Goal: Task Accomplishment & Management: Manage account settings

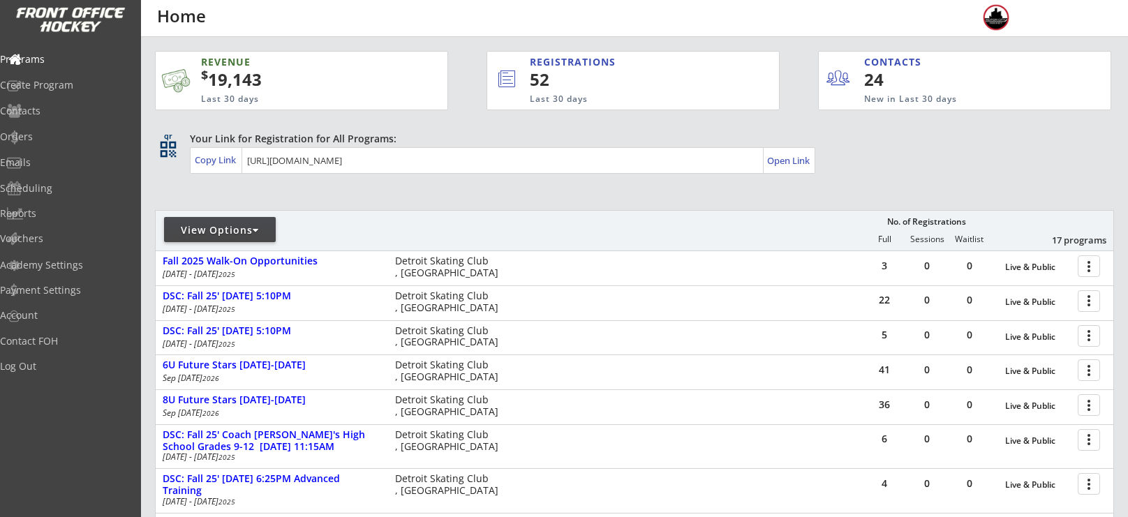
click at [238, 218] on div "View Options" at bounding box center [220, 229] width 112 height 25
select select ""Upcoming Programs""
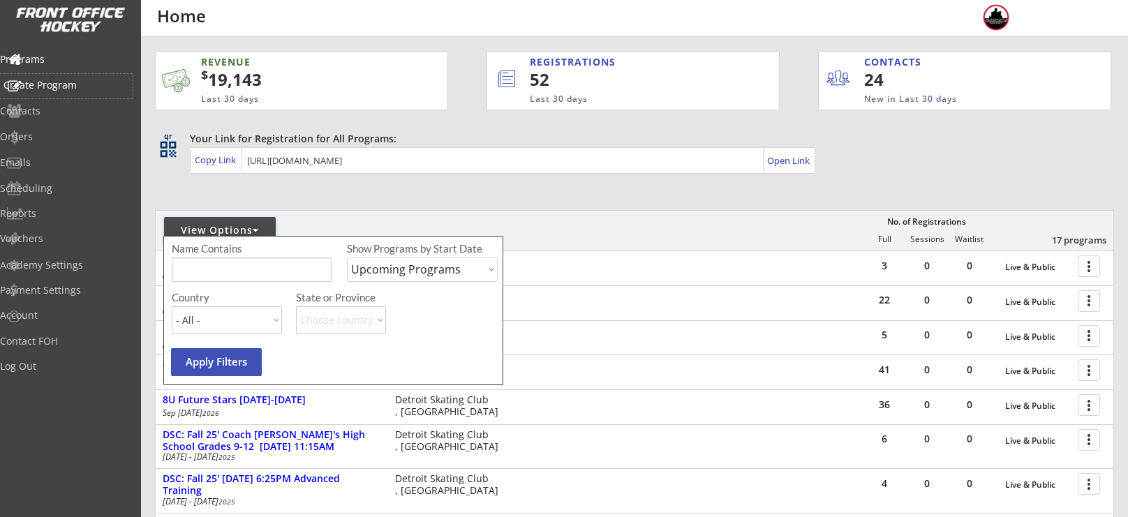
click at [52, 87] on div "Create Program" at bounding box center [66, 85] width 126 height 10
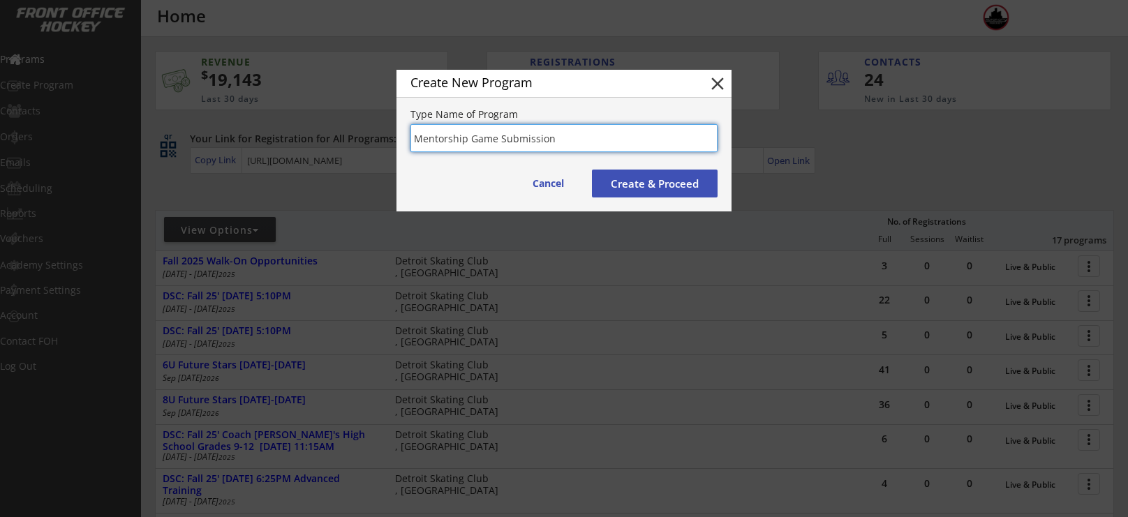
click at [414, 142] on input "input" at bounding box center [563, 138] width 307 height 28
type input "MCH October & November - Mentorship Game Submission"
click at [644, 187] on button "Create & Proceed" at bounding box center [655, 184] width 126 height 28
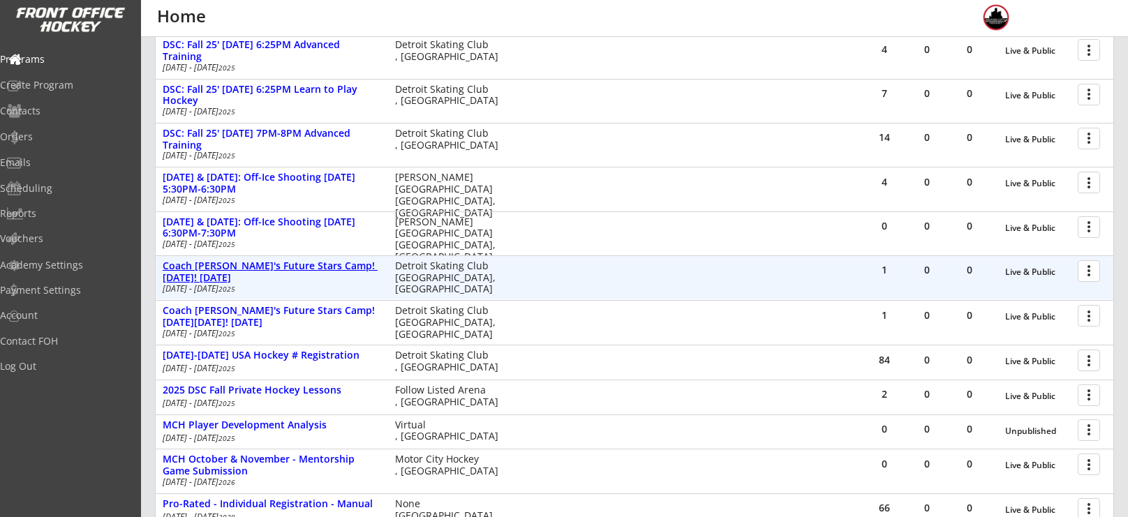
scroll to position [440, 0]
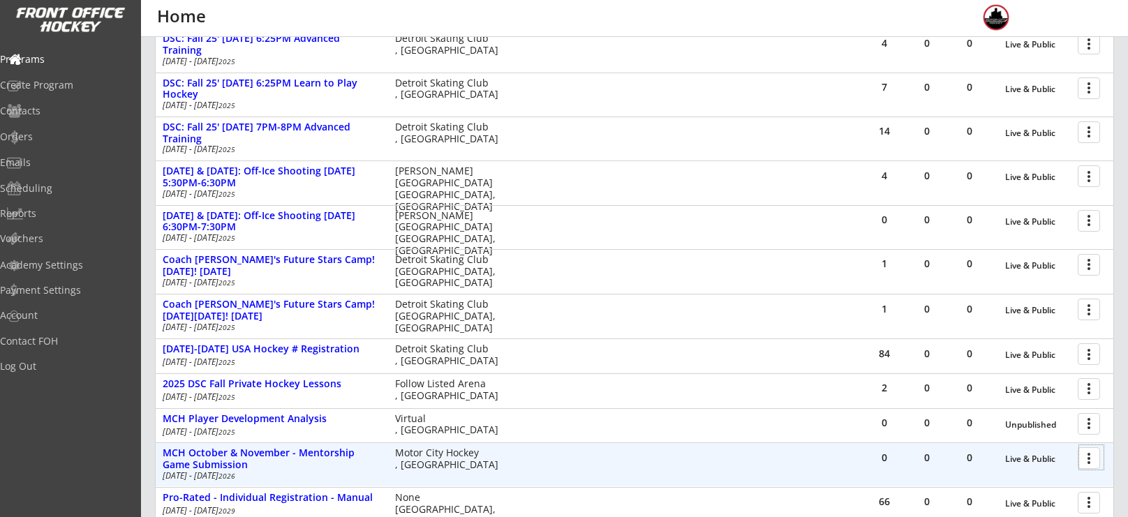
click at [1081, 455] on div at bounding box center [1091, 457] width 24 height 24
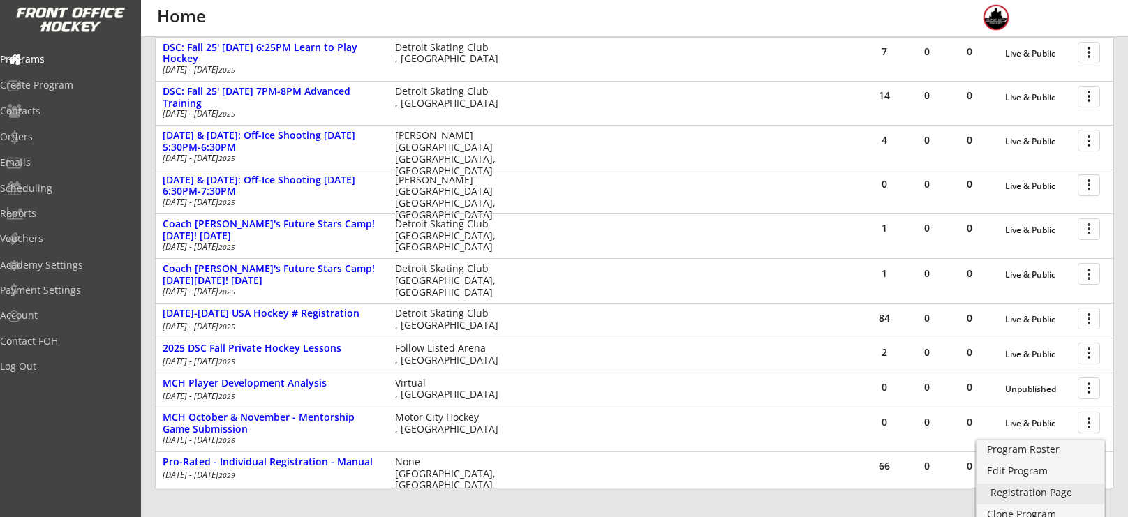
scroll to position [481, 0]
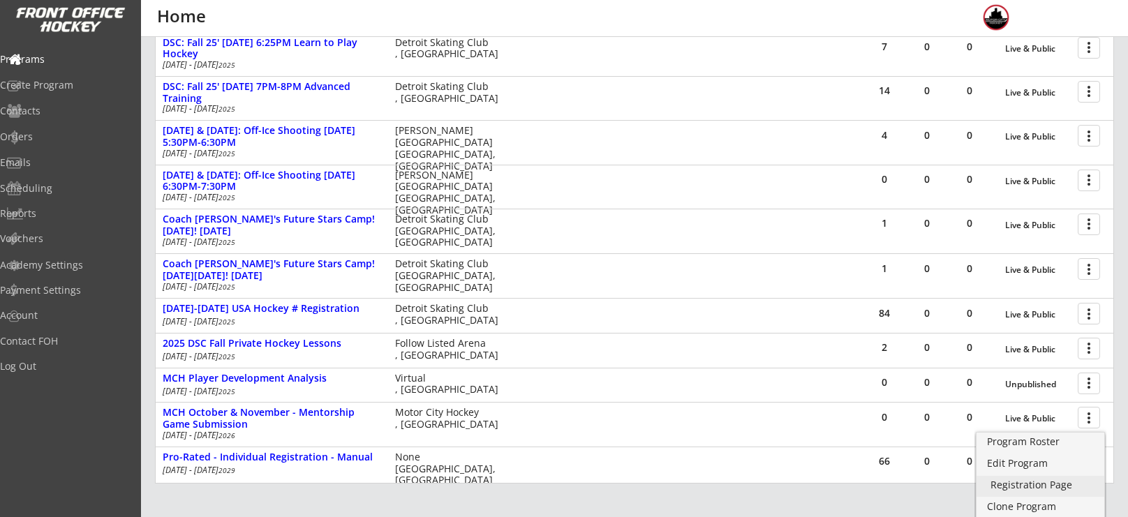
click at [1031, 488] on div "Registration Page" at bounding box center [1040, 485] width 100 height 10
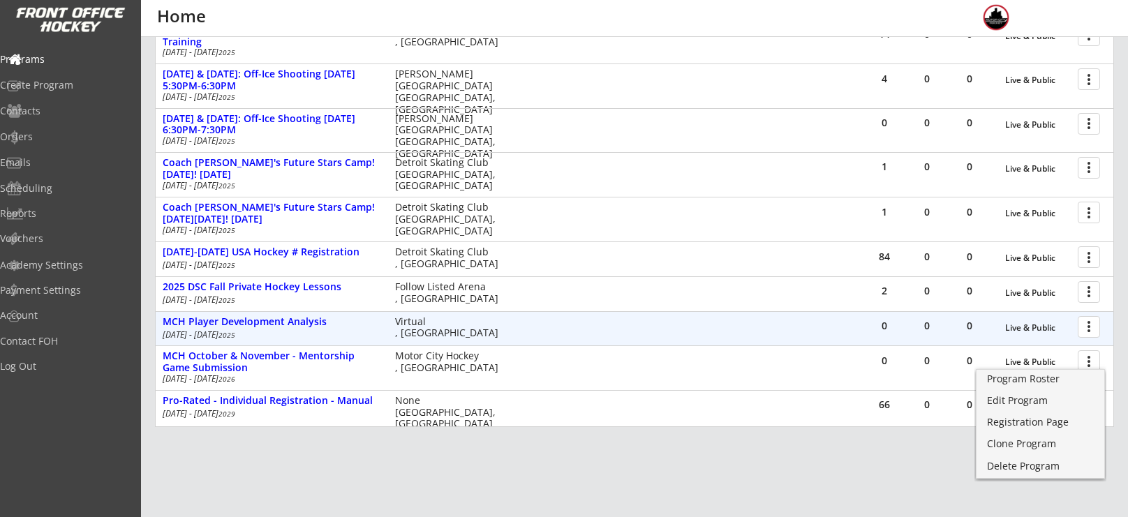
scroll to position [544, 0]
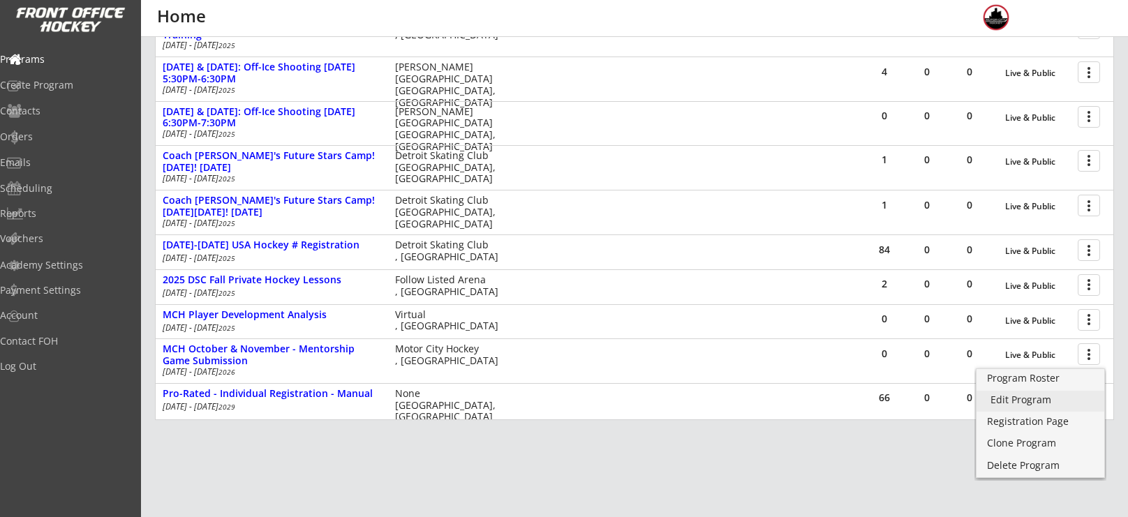
click at [1024, 395] on div "Edit Program" at bounding box center [1040, 400] width 100 height 10
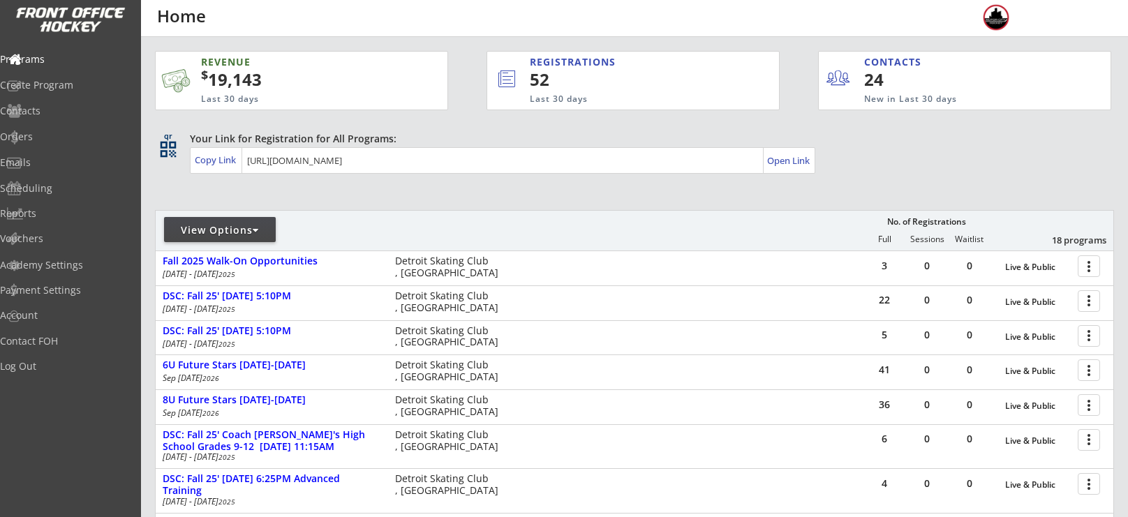
click at [253, 232] on div "View Options" at bounding box center [220, 230] width 112 height 14
select select ""Upcoming Programs""
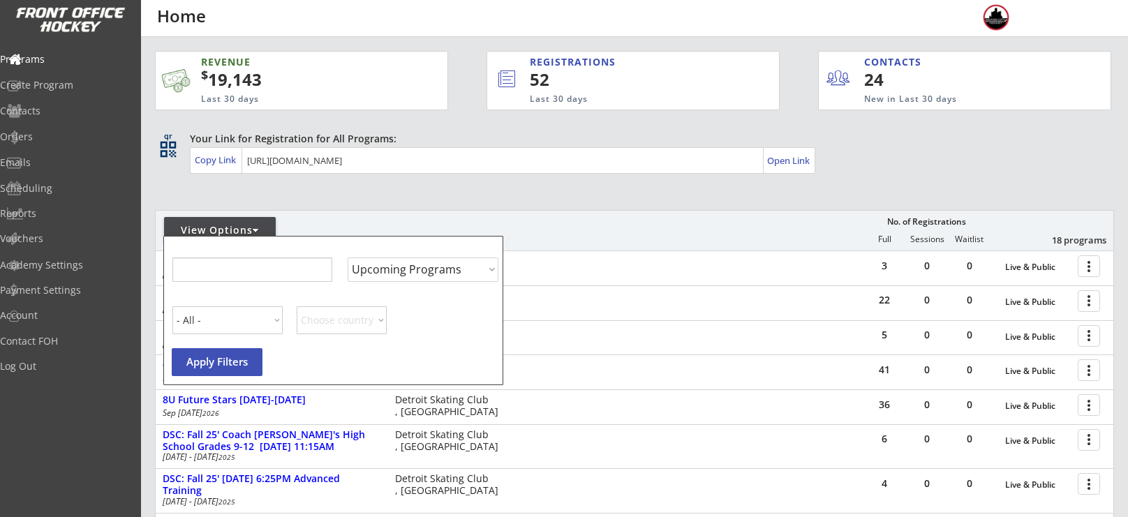
select select ""Upcoming Programs""
click at [262, 269] on input "input" at bounding box center [252, 269] width 160 height 24
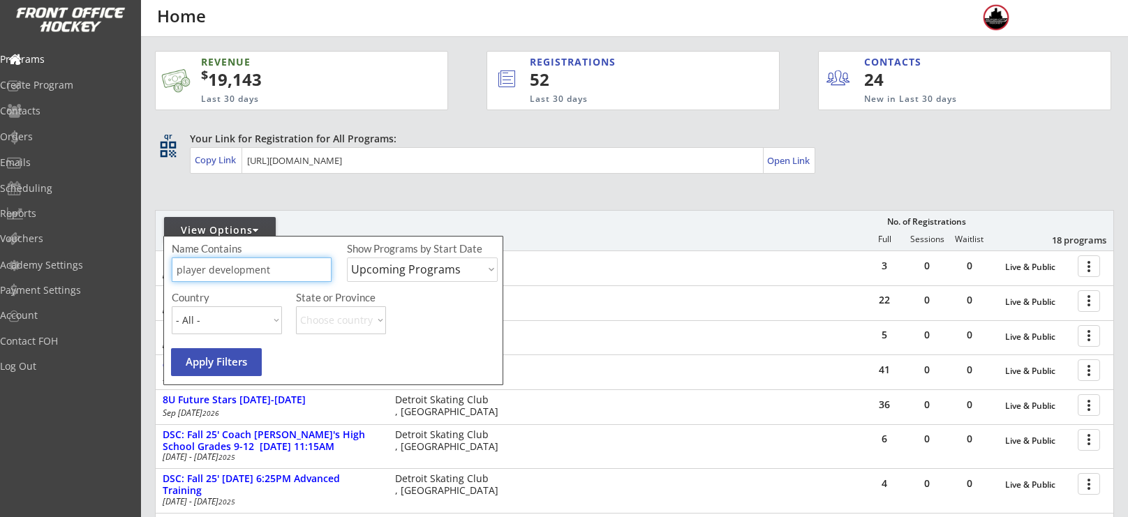
type input "player development"
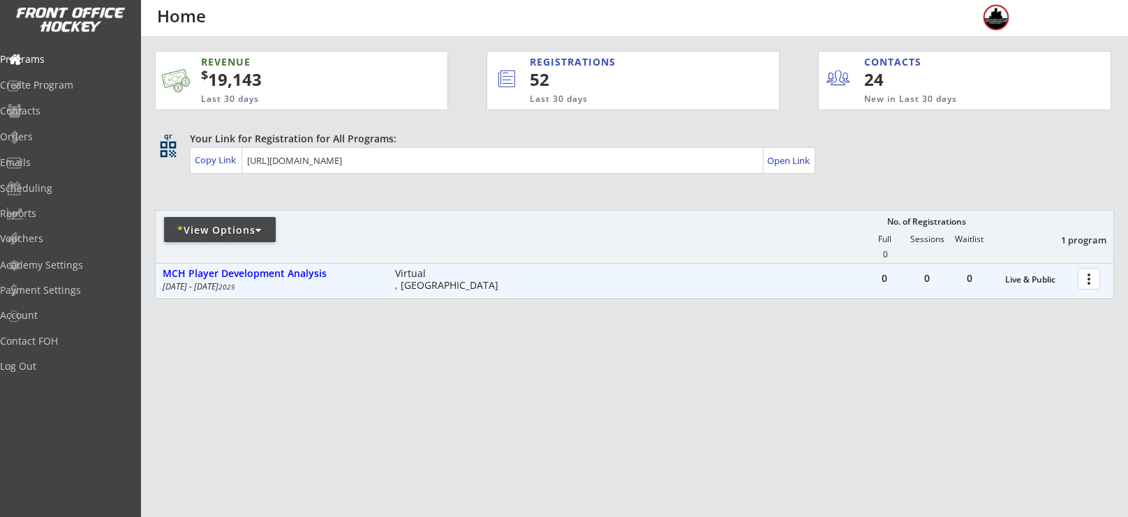
click at [1091, 280] on div at bounding box center [1091, 278] width 24 height 24
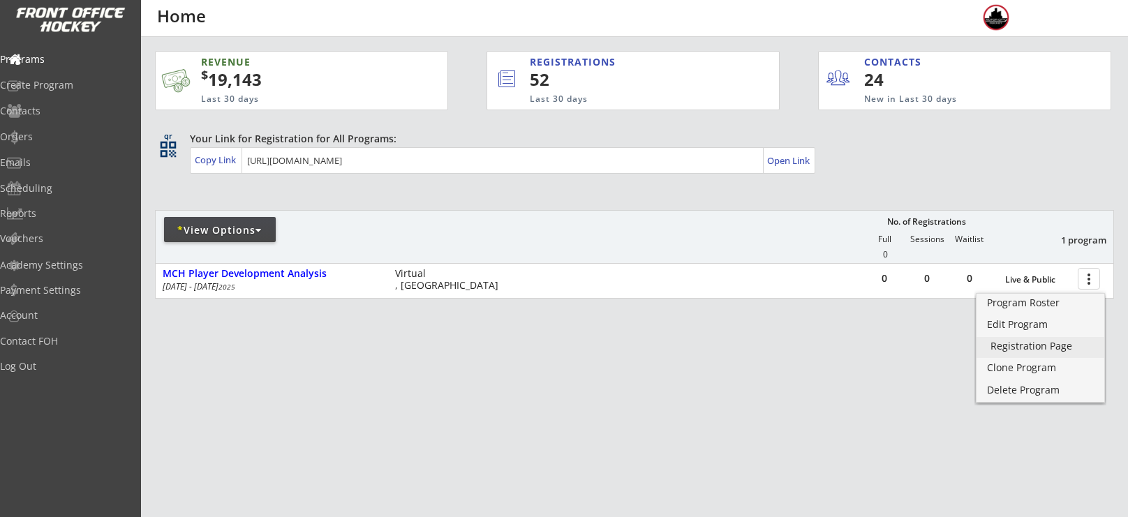
click at [1032, 342] on div "Registration Page" at bounding box center [1040, 346] width 100 height 10
click at [63, 136] on div "Orders" at bounding box center [66, 137] width 126 height 10
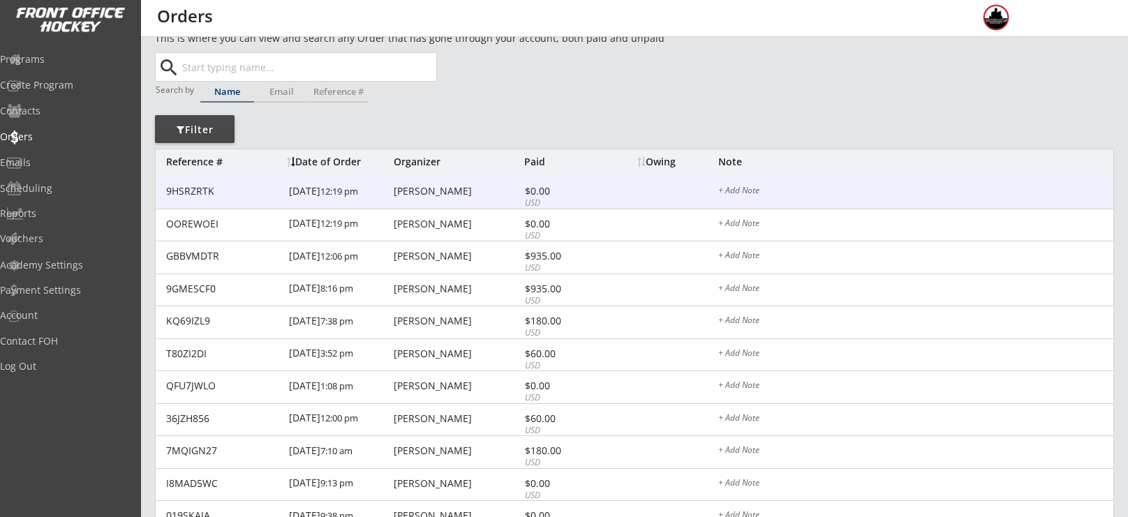
scroll to position [27, 0]
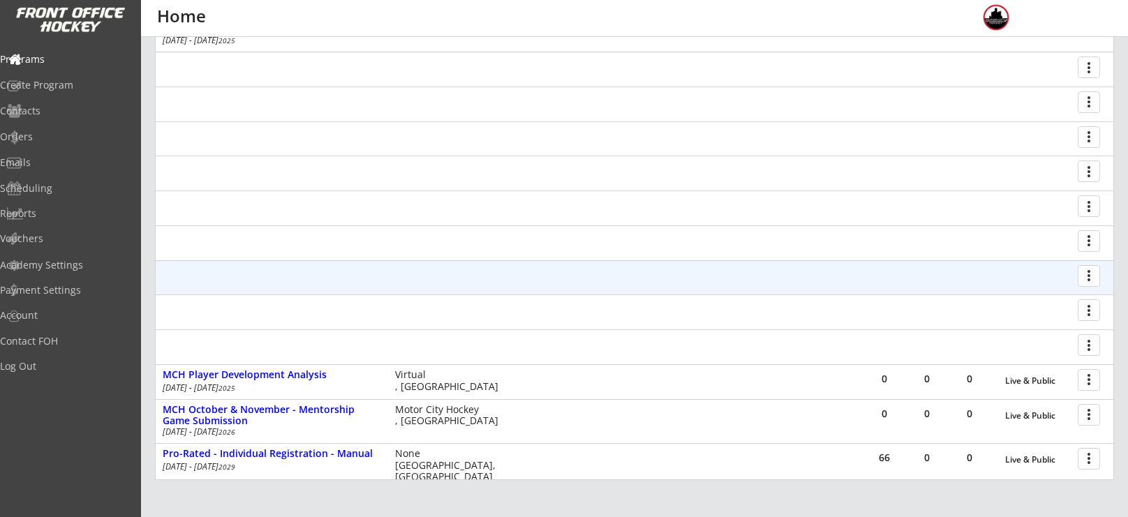
scroll to position [544, 0]
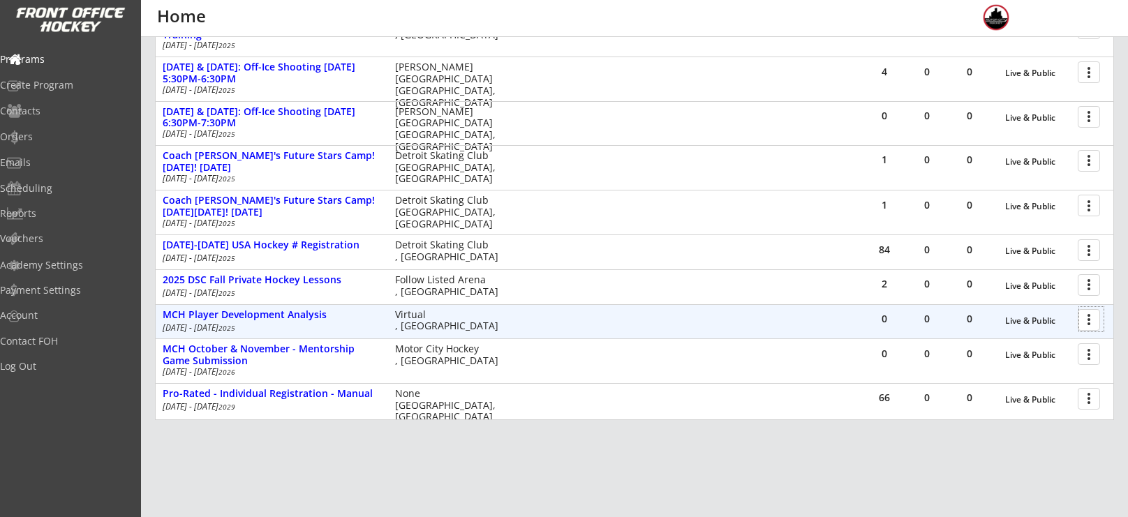
click at [1080, 323] on div at bounding box center [1091, 319] width 24 height 24
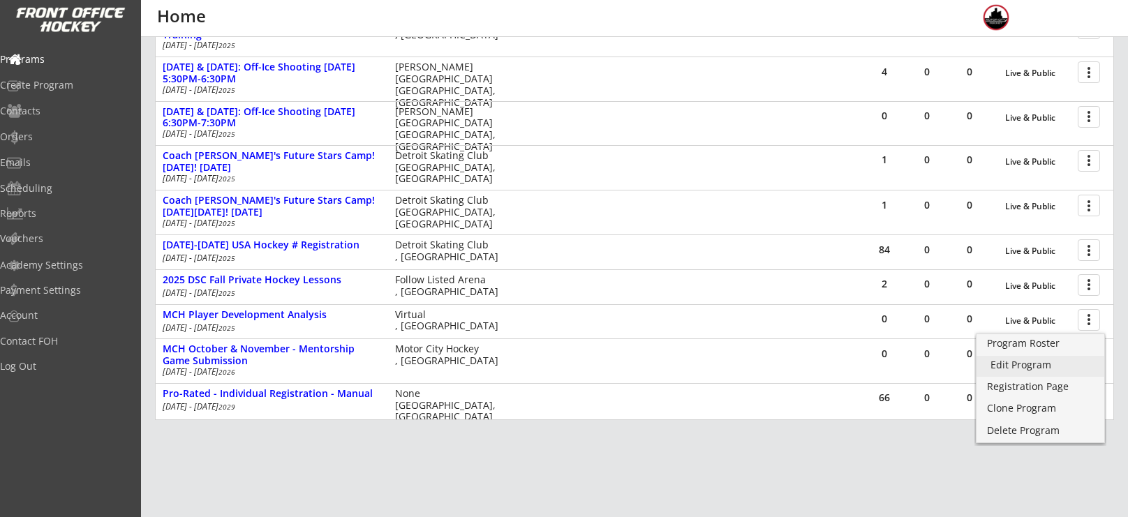
click at [1032, 362] on div "Edit Program" at bounding box center [1040, 365] width 100 height 10
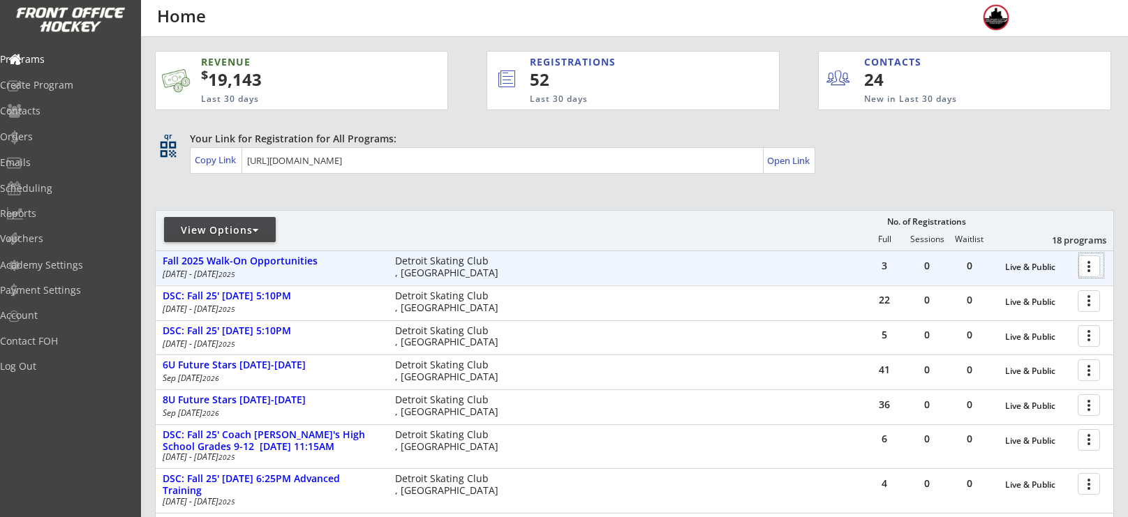
click at [1081, 274] on div at bounding box center [1091, 265] width 24 height 24
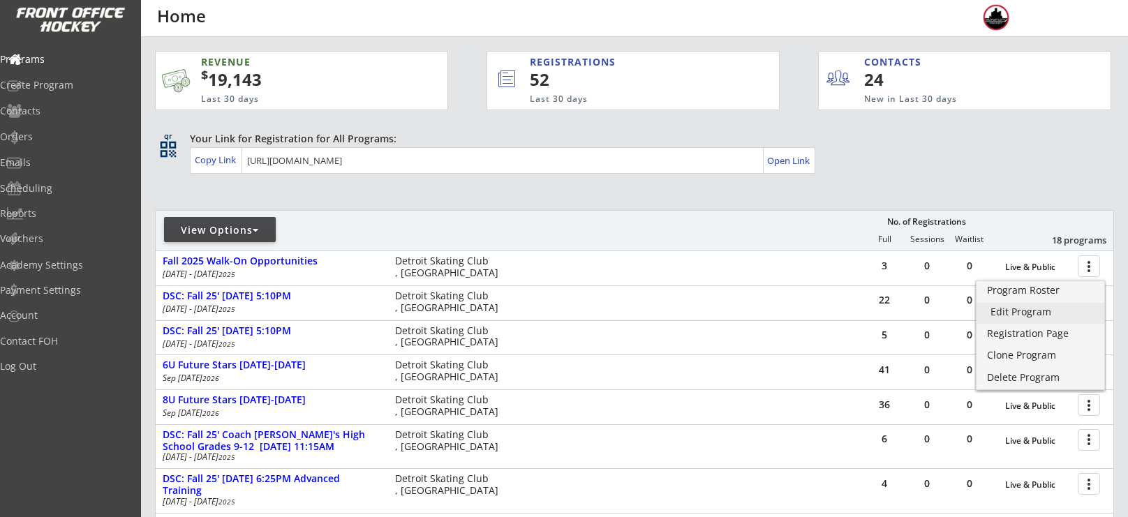
click at [1049, 311] on div "Edit Program" at bounding box center [1040, 312] width 100 height 10
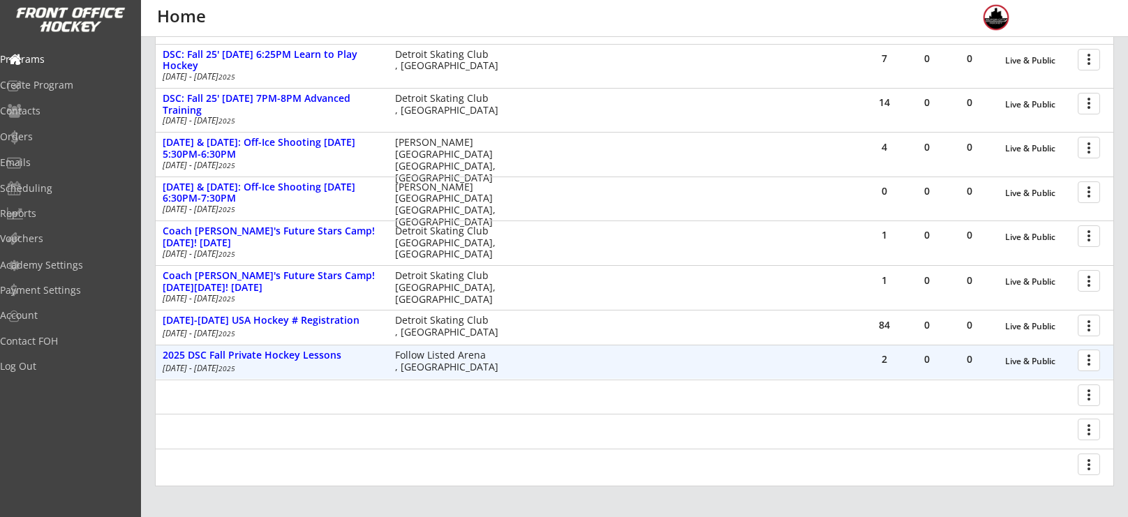
scroll to position [494, 0]
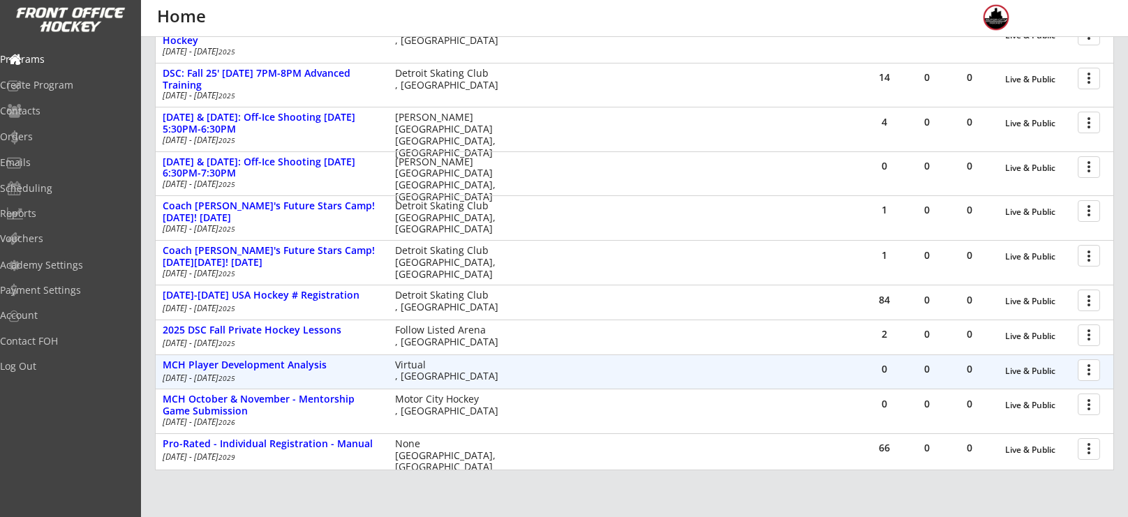
click at [1084, 372] on div at bounding box center [1091, 369] width 24 height 24
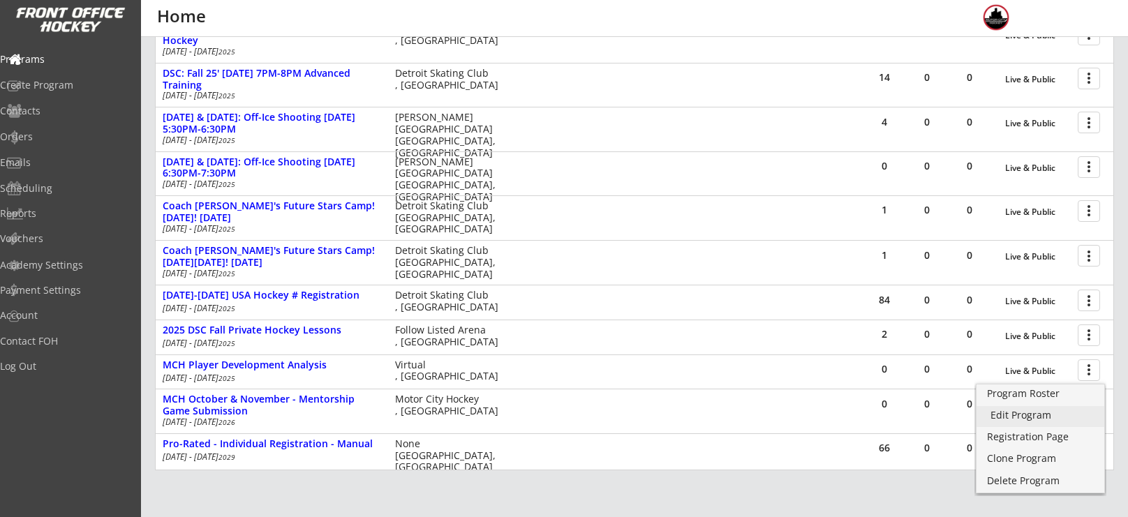
click at [1017, 422] on link "Edit Program" at bounding box center [1040, 416] width 128 height 21
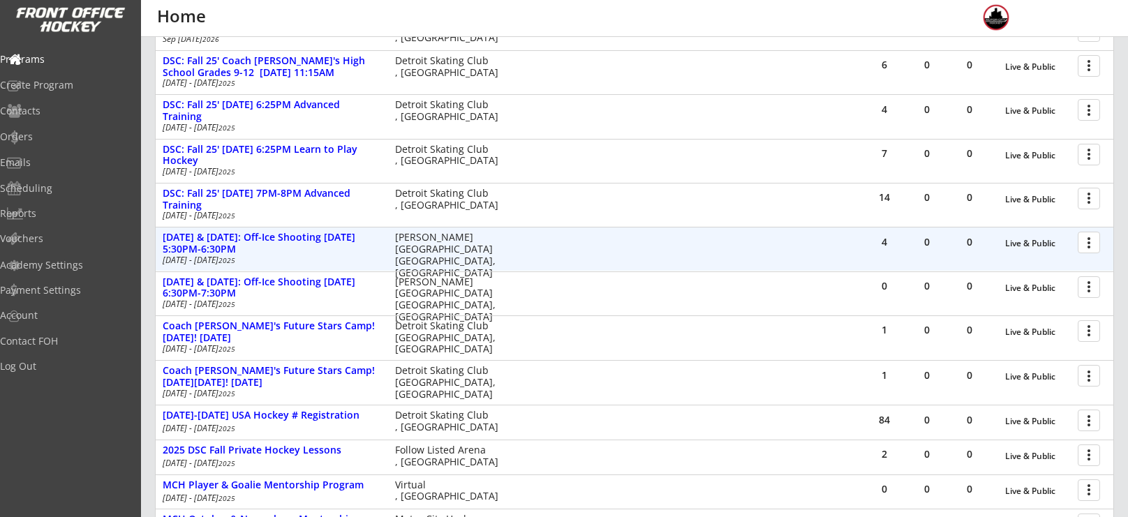
scroll to position [414, 0]
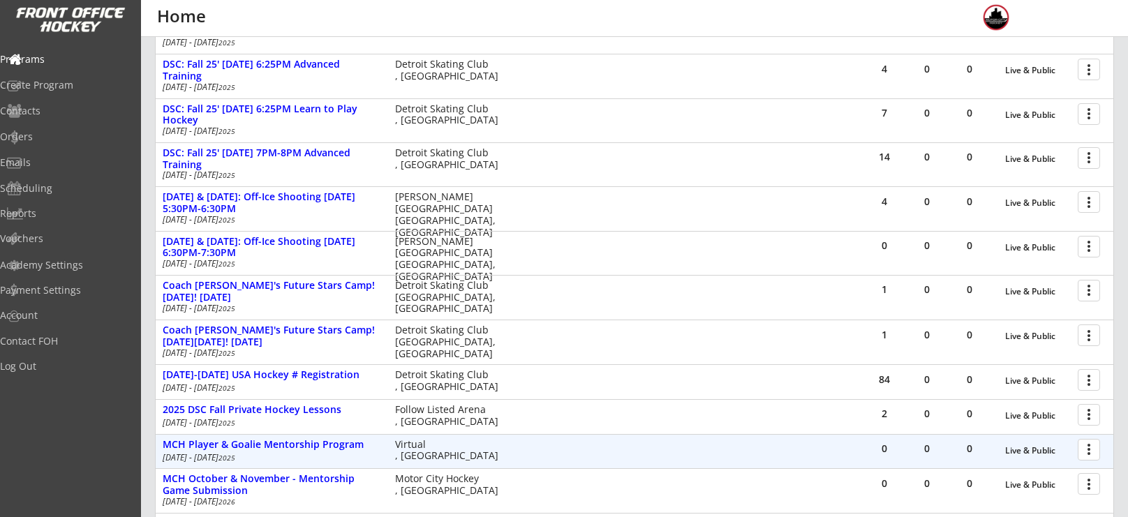
click at [1086, 449] on div at bounding box center [1091, 449] width 24 height 24
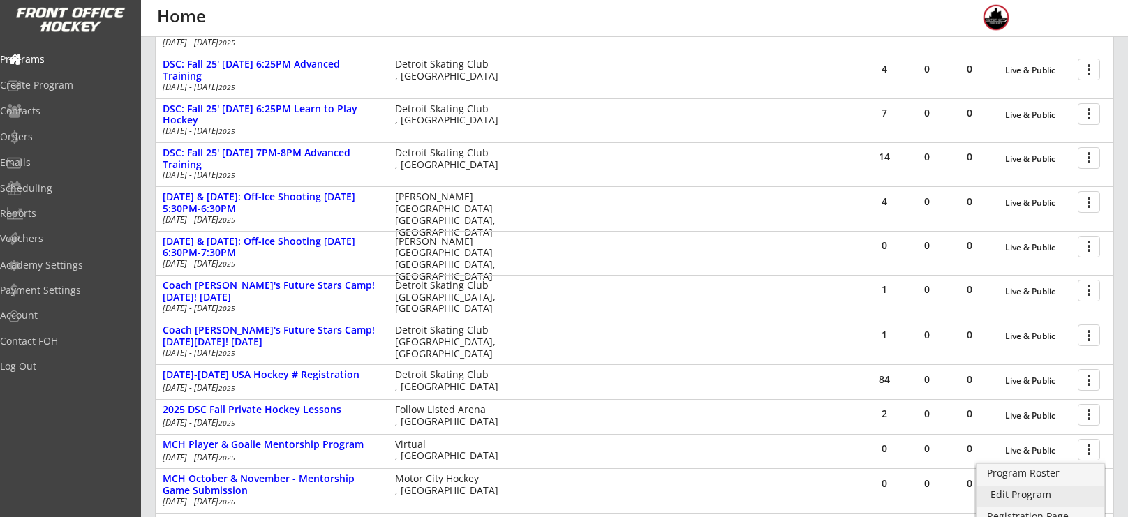
click at [1047, 499] on div "Edit Program" at bounding box center [1040, 495] width 100 height 10
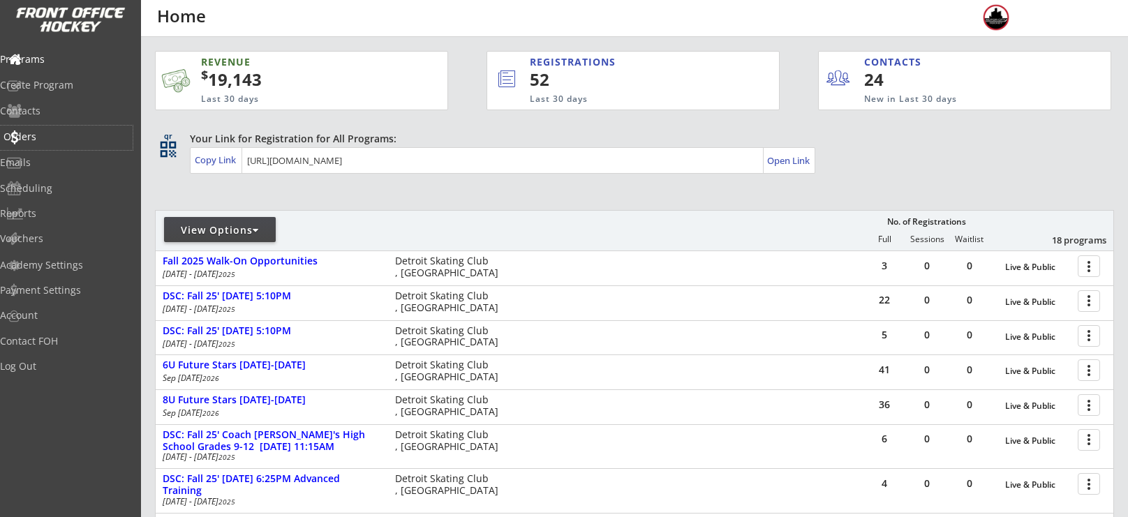
click at [43, 142] on div "Orders" at bounding box center [66, 137] width 126 height 10
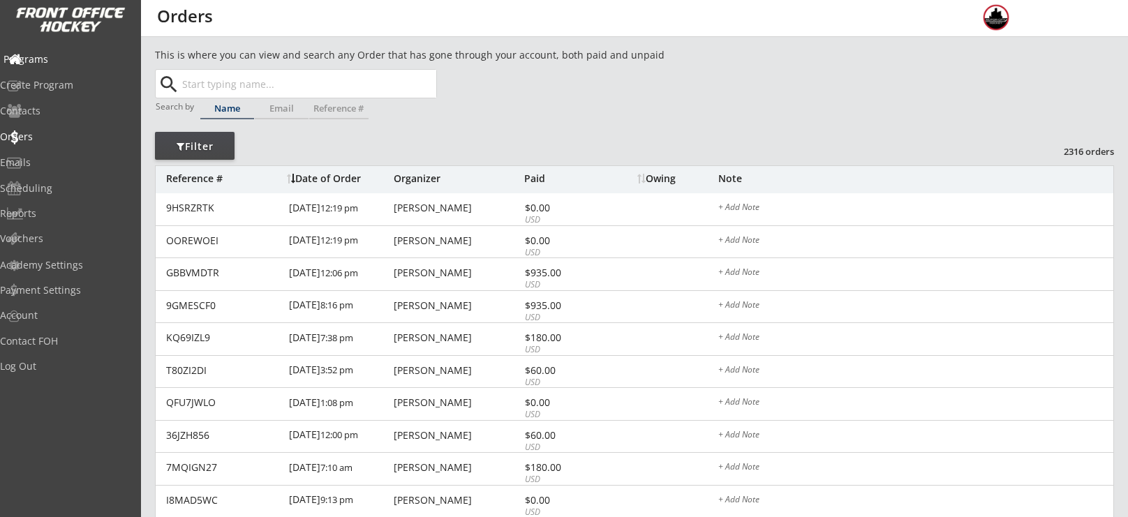
click at [43, 54] on div "Programs" at bounding box center [66, 59] width 126 height 10
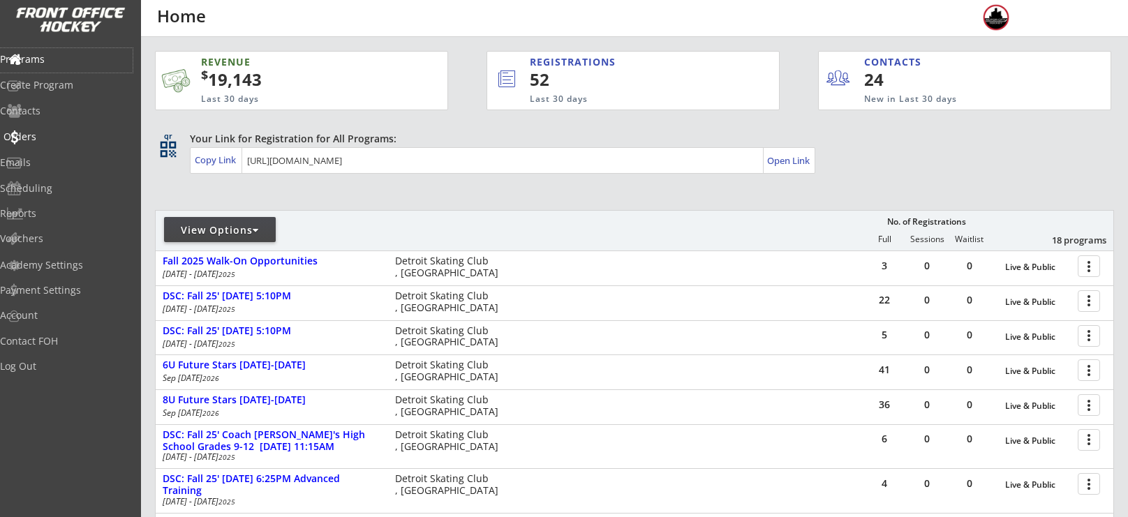
click at [74, 138] on div "Orders" at bounding box center [66, 137] width 126 height 10
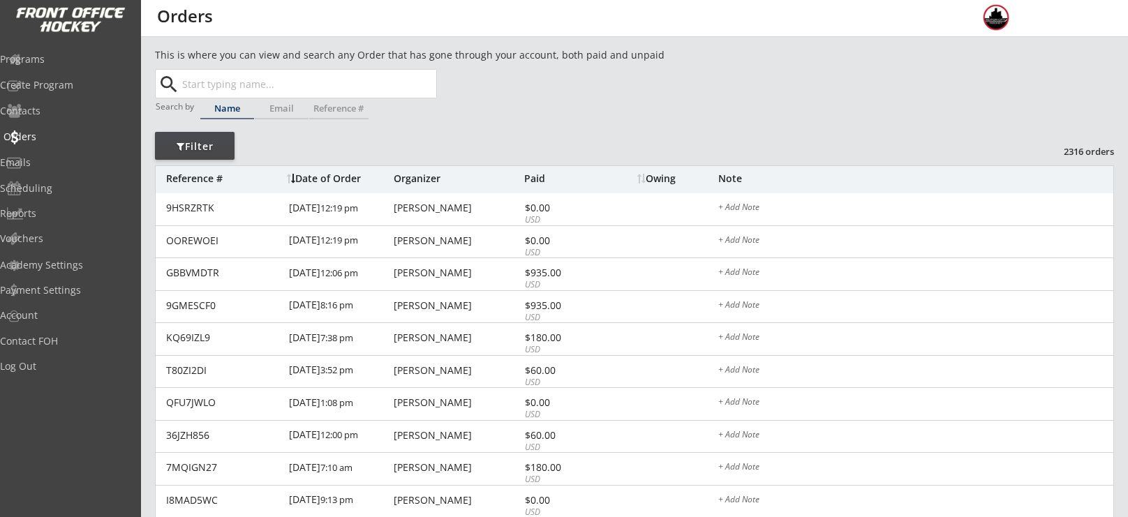
click at [73, 138] on div "Orders" at bounding box center [66, 137] width 126 height 10
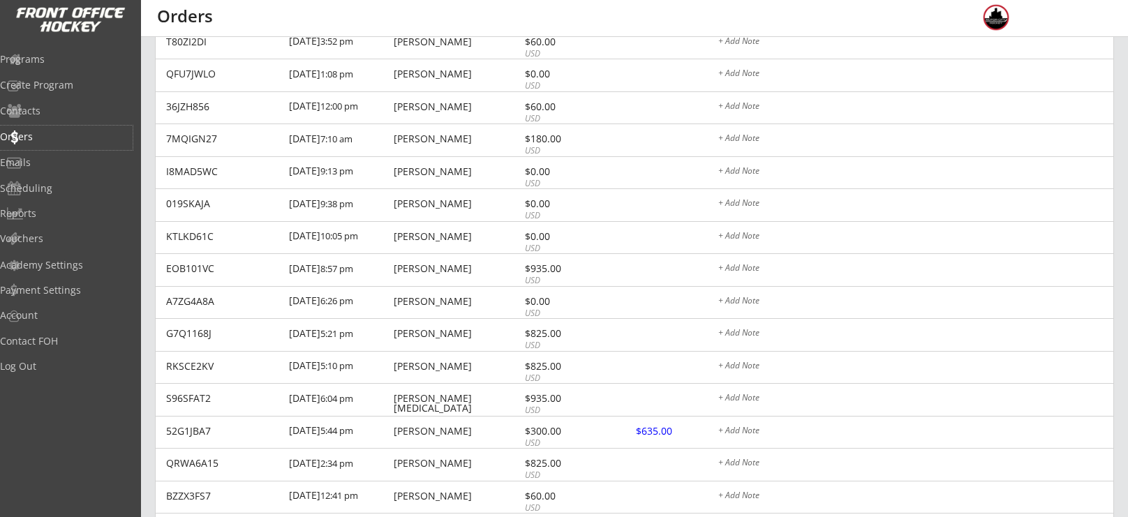
scroll to position [377, 0]
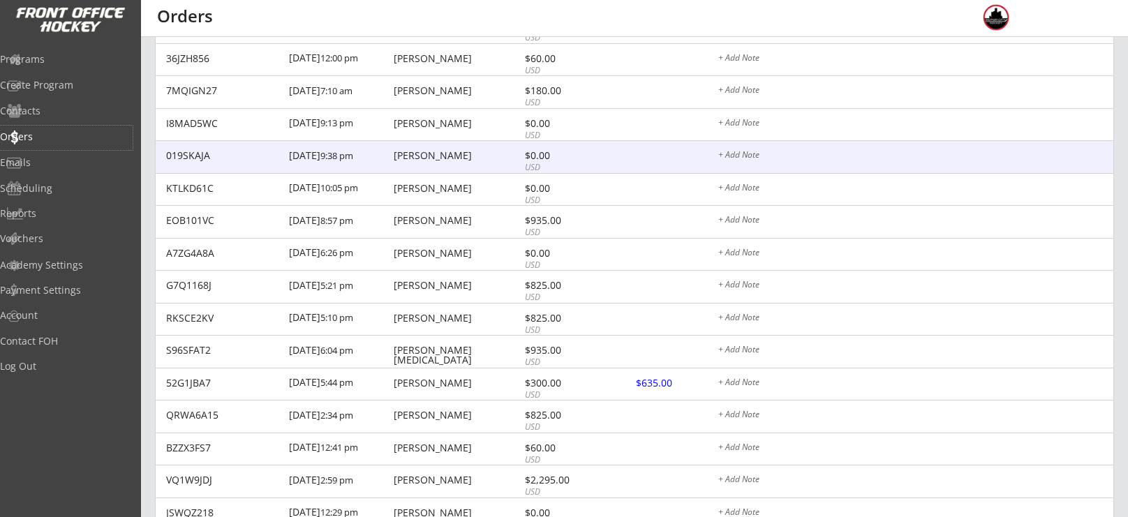
click at [421, 145] on div "019SKAJA 9/08/25 9:38 pm Andrew Mechigian $0.00 USD + Add Note" at bounding box center [634, 157] width 957 height 33
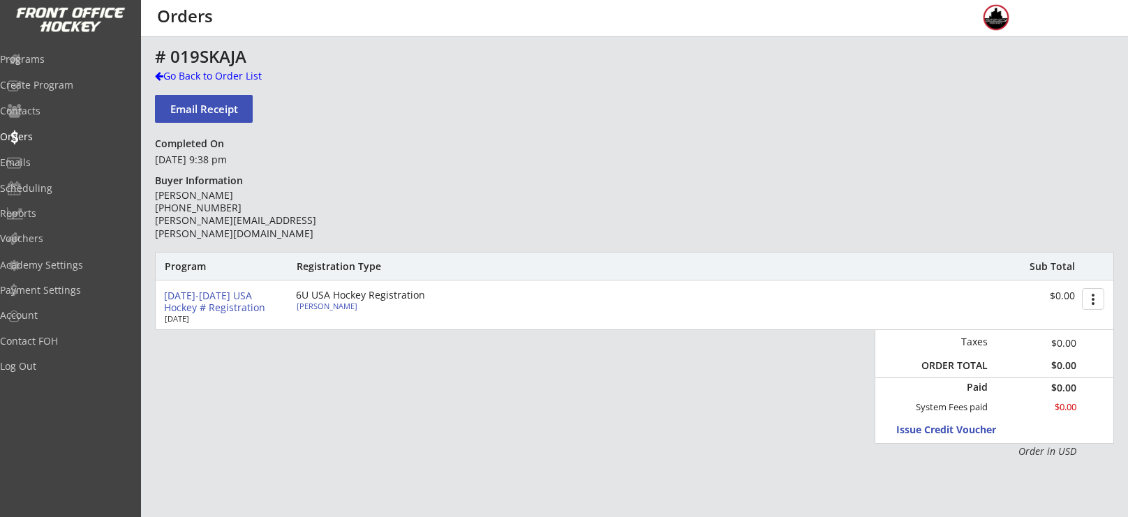
click at [347, 302] on div "Roman Mechigian" at bounding box center [375, 306] width 156 height 8
select select ""Youth S/M""
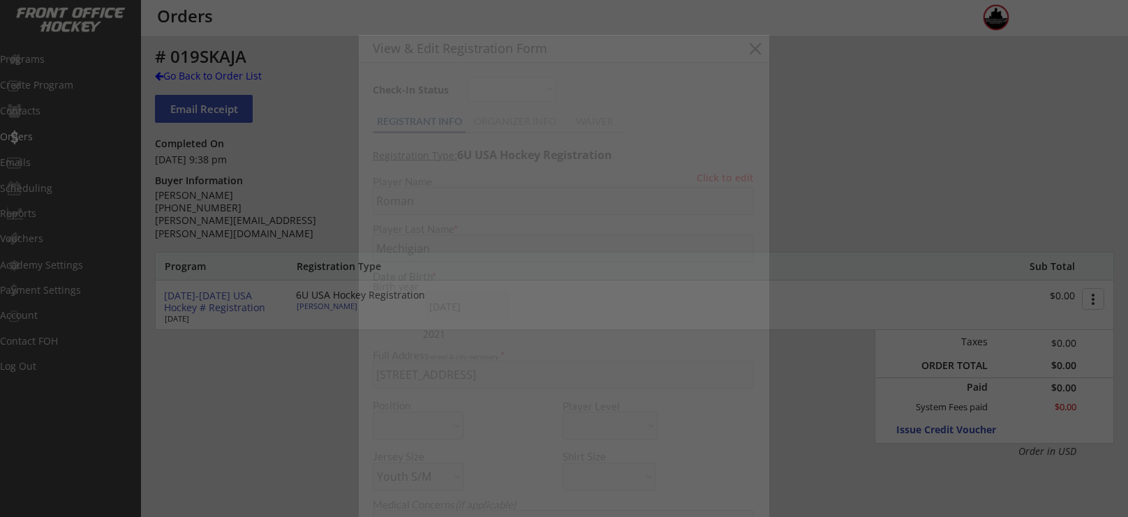
type input "11/07/2021"
type input "251604651MECHI"
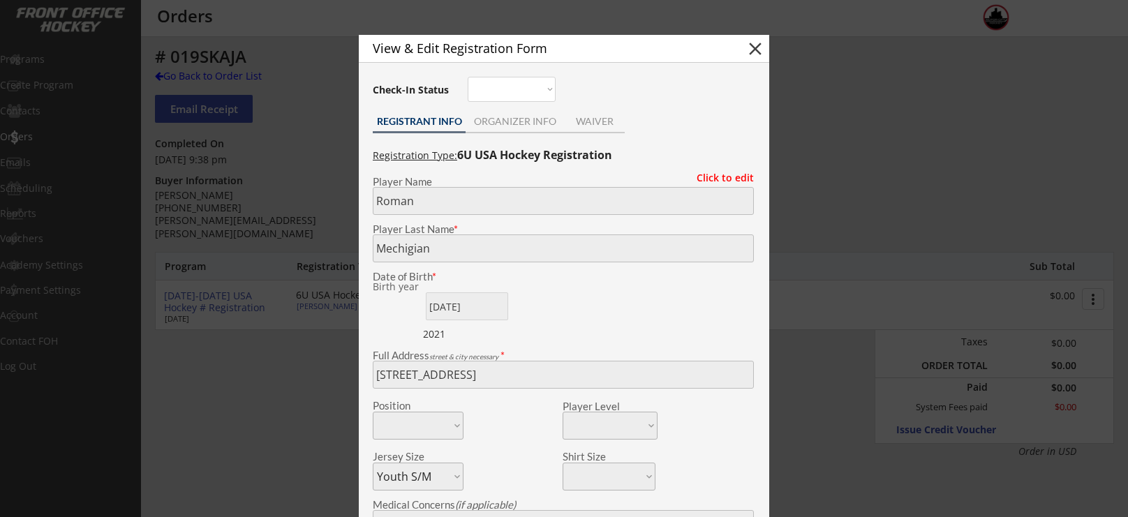
click at [362, 368] on div "View & Edit Registration Form close Check-In Status Not here Present REGISTRANT…" at bounding box center [564, 429] width 410 height 789
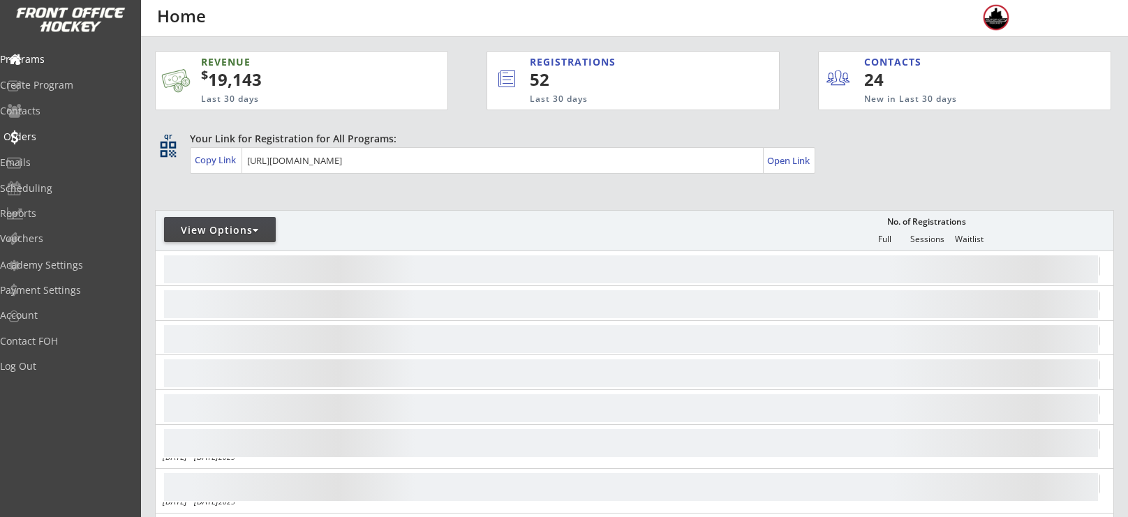
click at [52, 136] on div "Orders" at bounding box center [66, 137] width 126 height 10
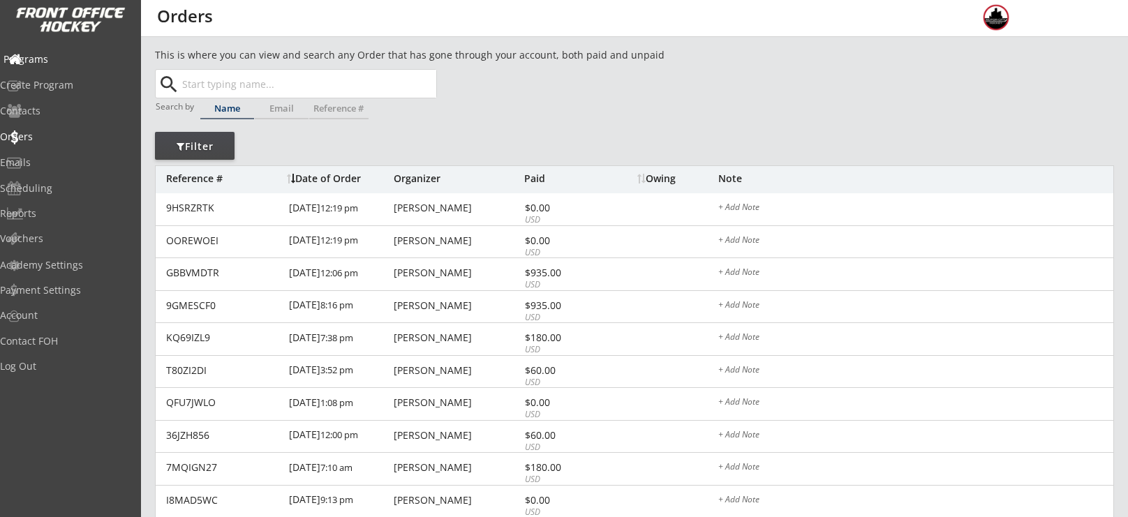
click at [49, 57] on div "Programs" at bounding box center [66, 59] width 126 height 10
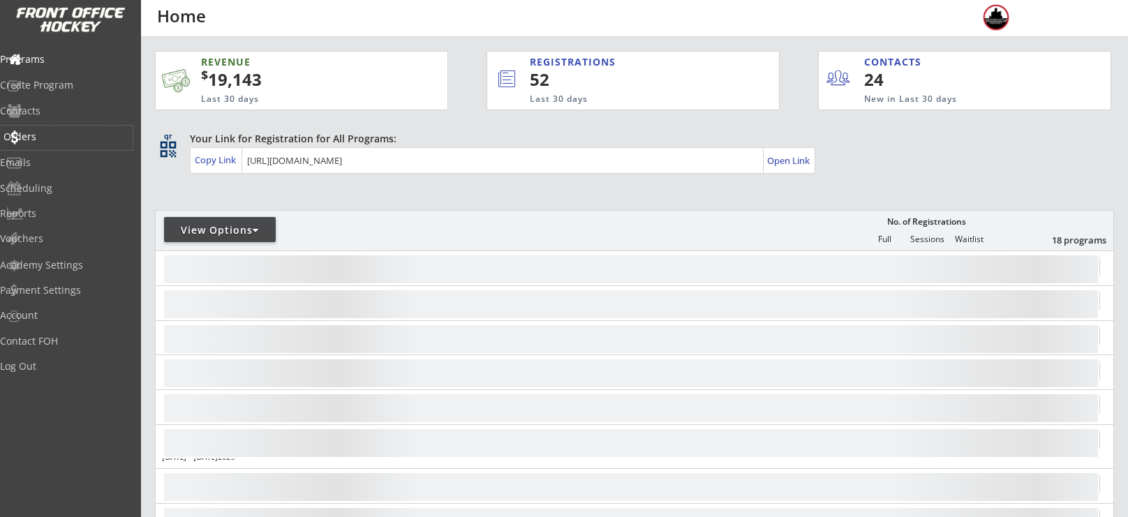
click at [52, 139] on div "Orders" at bounding box center [66, 137] width 126 height 10
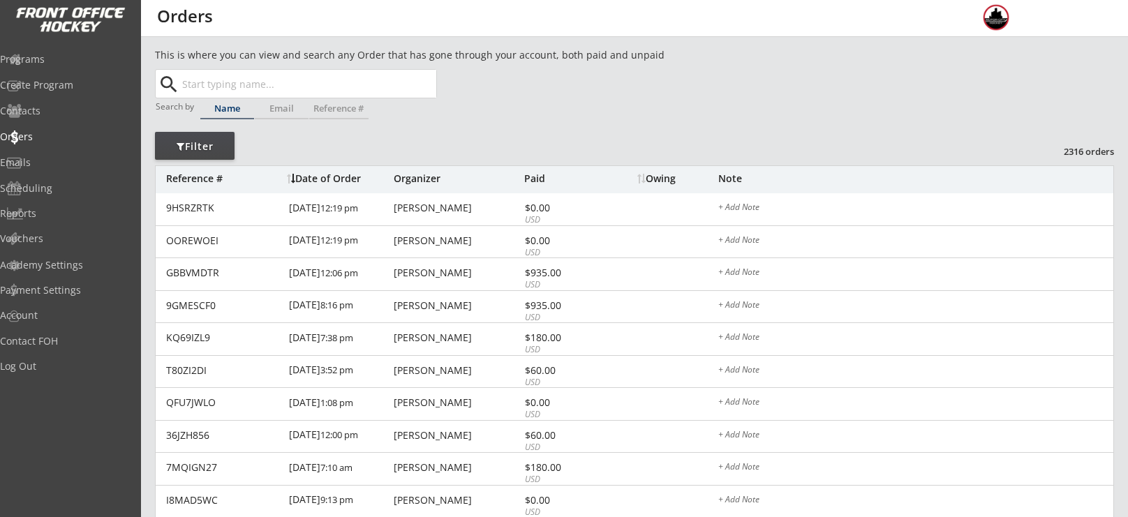
click at [283, 90] on input "text" at bounding box center [307, 84] width 257 height 28
type input "brookes"
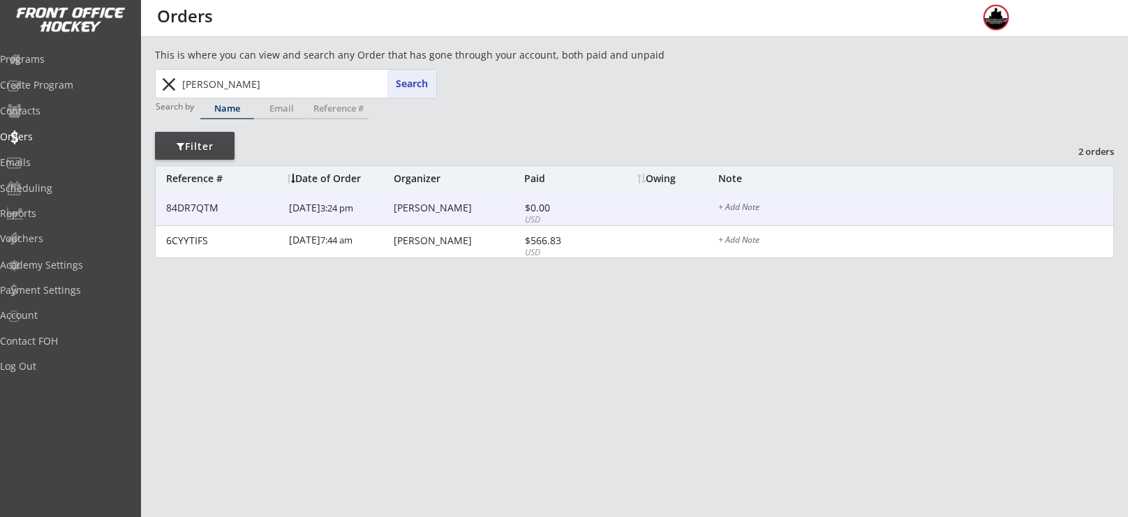
click at [438, 213] on div "Lauren Yellen" at bounding box center [457, 208] width 127 height 10
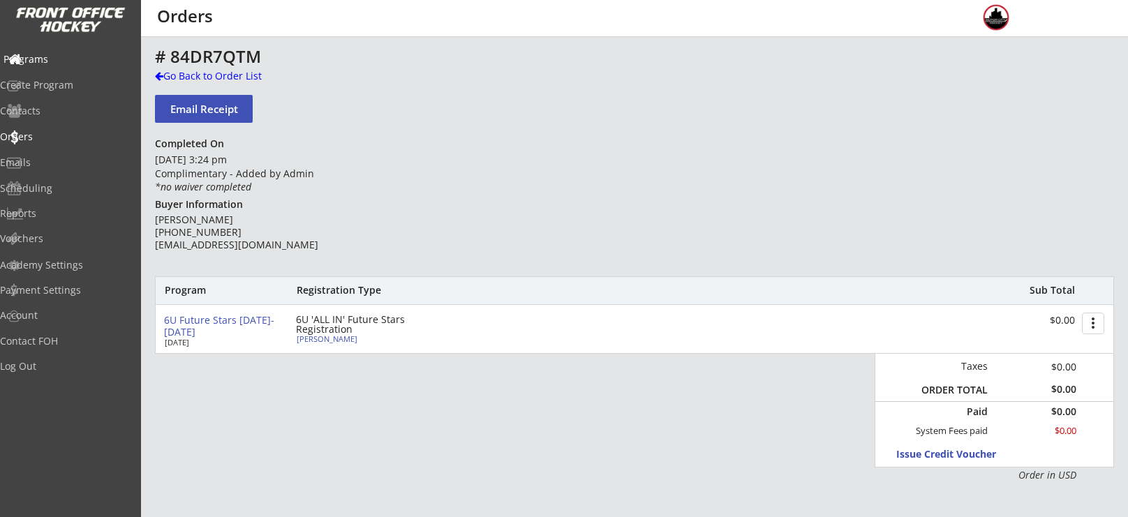
click at [91, 63] on div "Programs" at bounding box center [66, 59] width 126 height 10
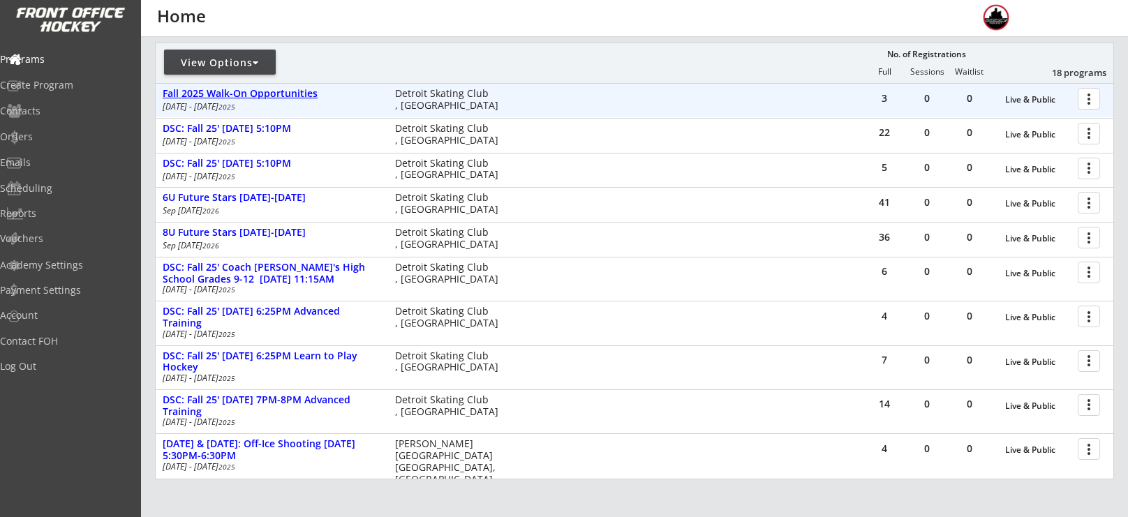
scroll to position [172, 0]
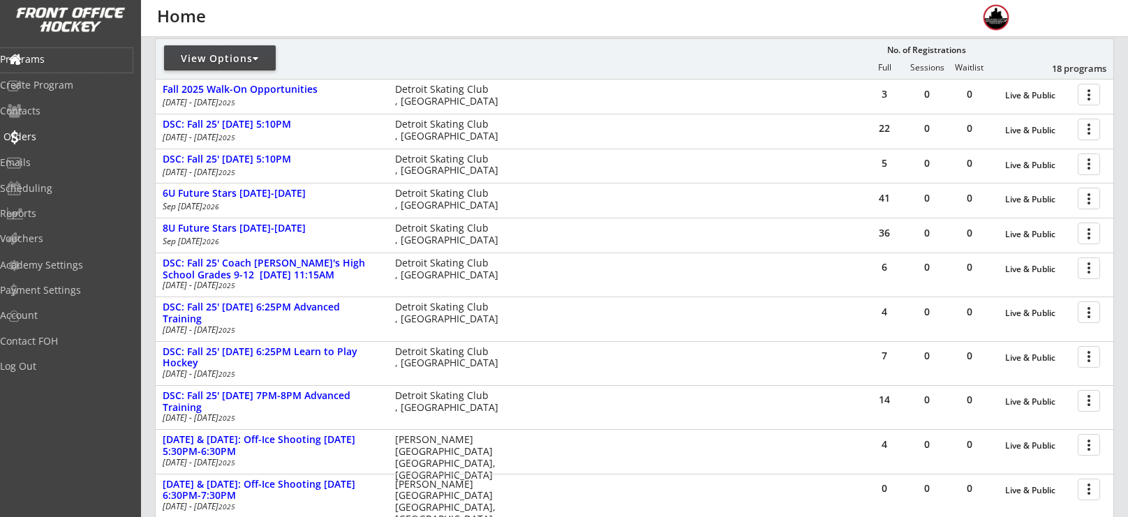
click at [57, 140] on div "Orders" at bounding box center [66, 137] width 126 height 10
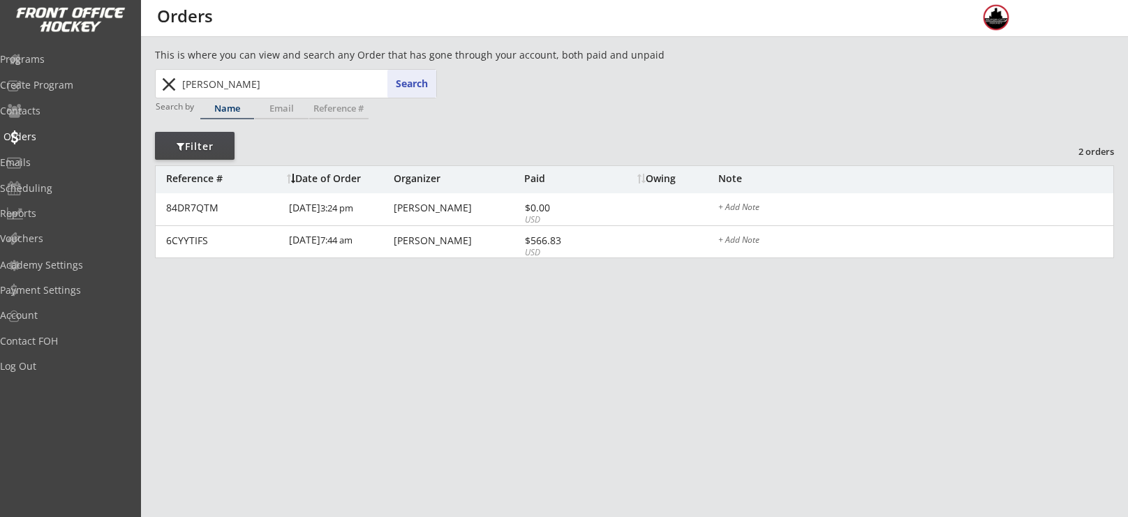
click at [66, 135] on div "Orders" at bounding box center [66, 137] width 126 height 10
click at [162, 84] on button "close" at bounding box center [168, 84] width 23 height 22
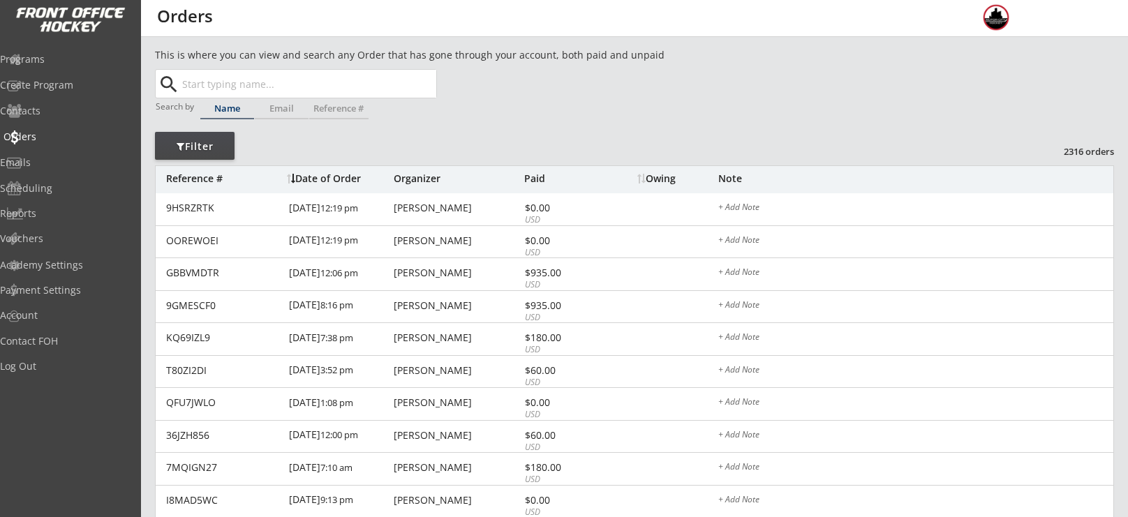
click at [54, 132] on div "Orders" at bounding box center [66, 137] width 126 height 10
click at [63, 48] on div "Programs" at bounding box center [66, 60] width 133 height 24
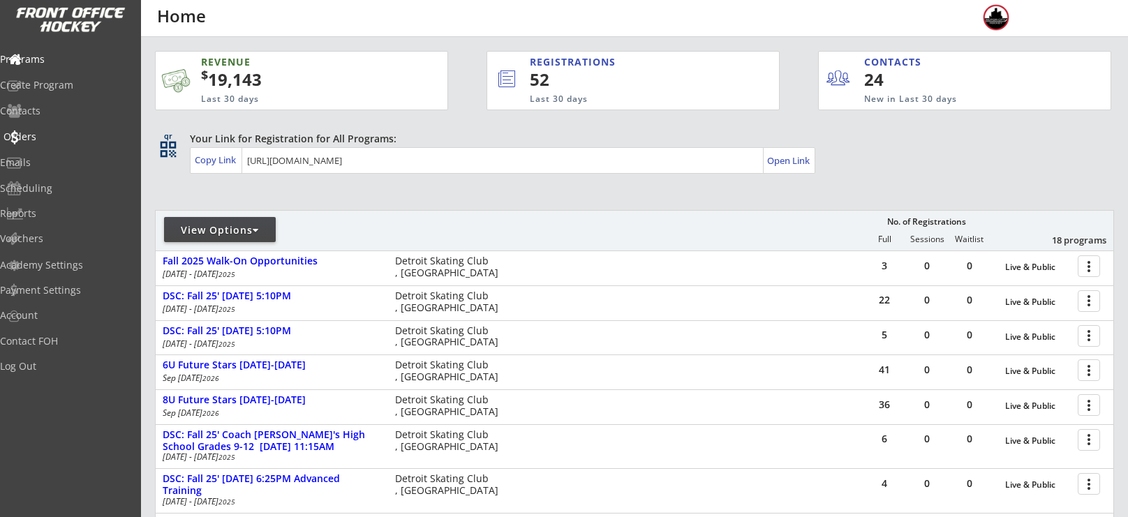
click at [60, 135] on div "Orders" at bounding box center [66, 137] width 126 height 10
